Goal: Obtain resource: Download file/media

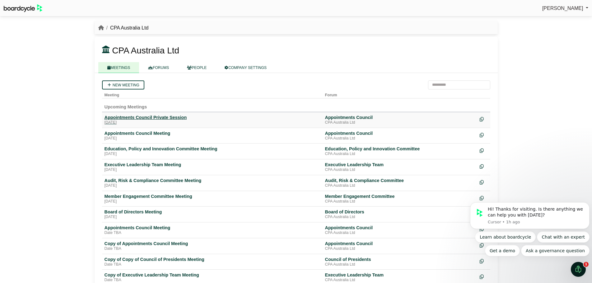
click at [158, 117] on div "Appointments Council Private Session" at bounding box center [211, 118] width 215 height 6
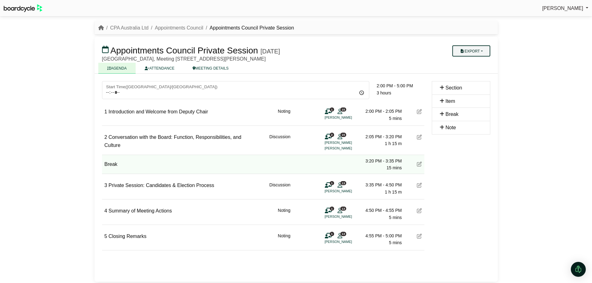
click at [472, 49] on button "Export" at bounding box center [471, 50] width 38 height 11
click at [477, 69] on link "Run Sheet" at bounding box center [477, 71] width 54 height 9
click at [195, 25] on link "Appointments Council" at bounding box center [179, 27] width 48 height 5
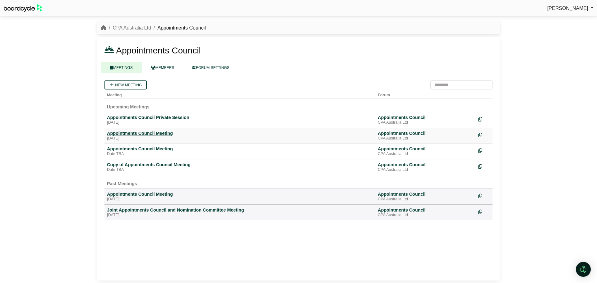
click at [162, 134] on div "Appointments Council Meeting" at bounding box center [240, 134] width 266 height 6
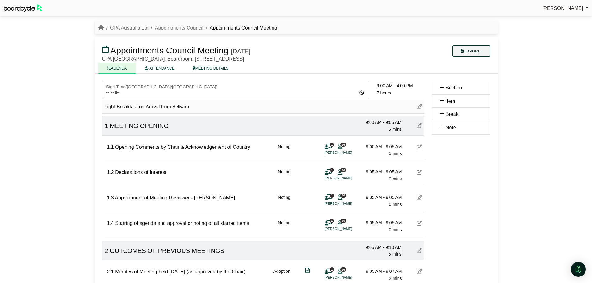
click at [484, 51] on button "Export" at bounding box center [471, 50] width 38 height 11
click at [478, 71] on link "Run Sheet" at bounding box center [477, 71] width 54 height 9
click at [132, 26] on link "CPA Australia Ltd" at bounding box center [129, 27] width 38 height 5
